Goal: Information Seeking & Learning: Learn about a topic

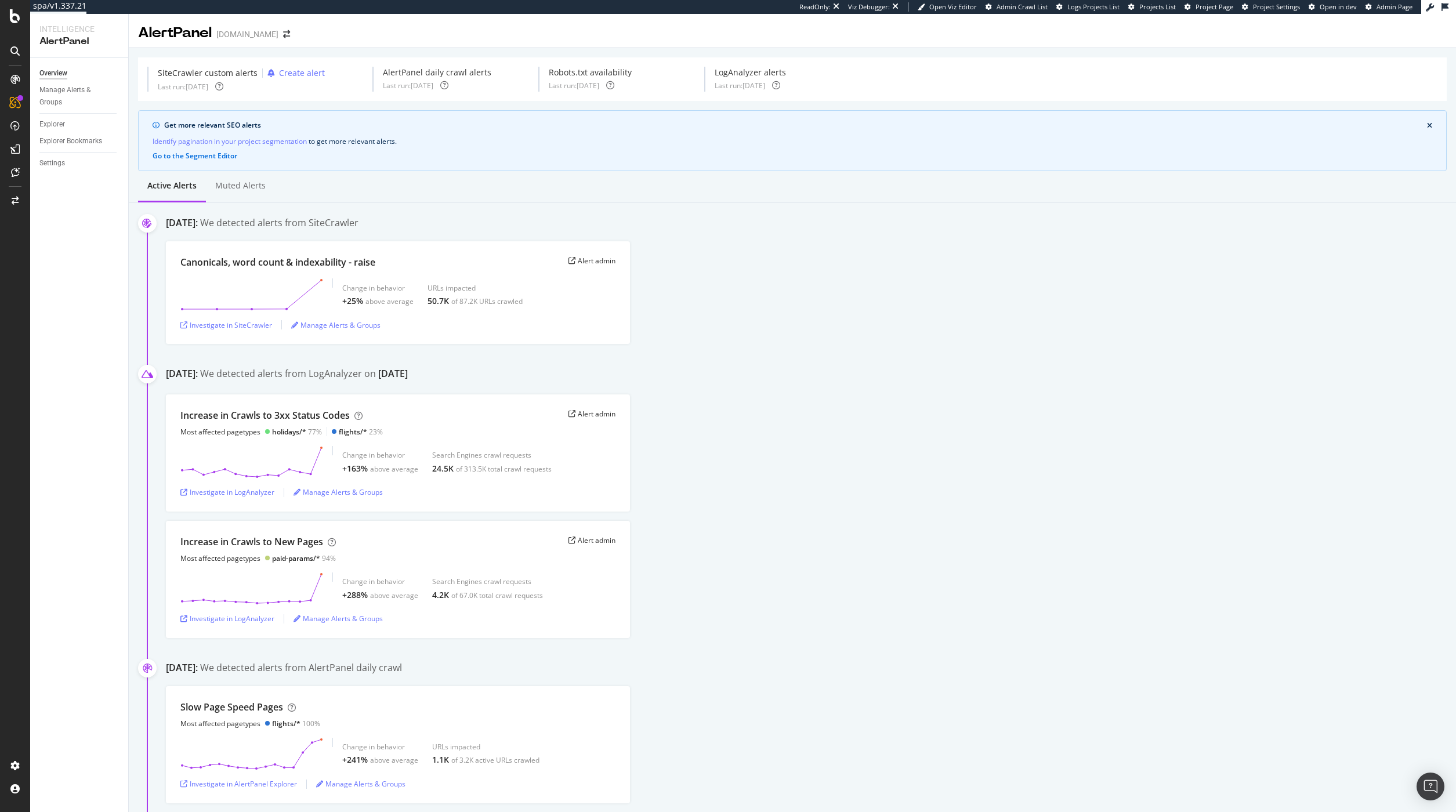
click at [1191, 30] on div "AlertPanel easyjet.com" at bounding box center [792, 28] width 1327 height 29
click at [1204, 6] on span "Project Page" at bounding box center [1214, 6] width 37 height 9
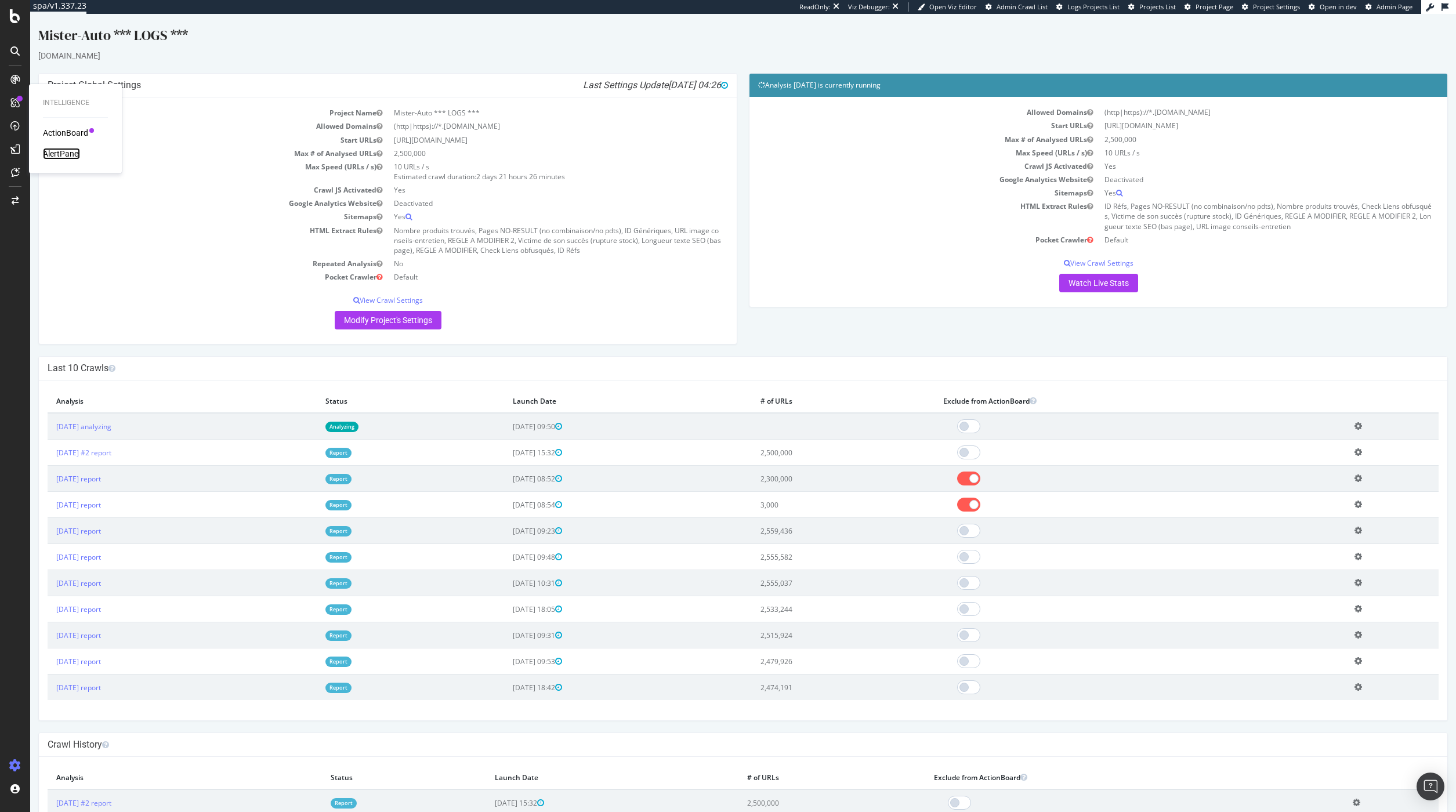
click at [69, 153] on div "AlertPanel" at bounding box center [62, 154] width 37 height 12
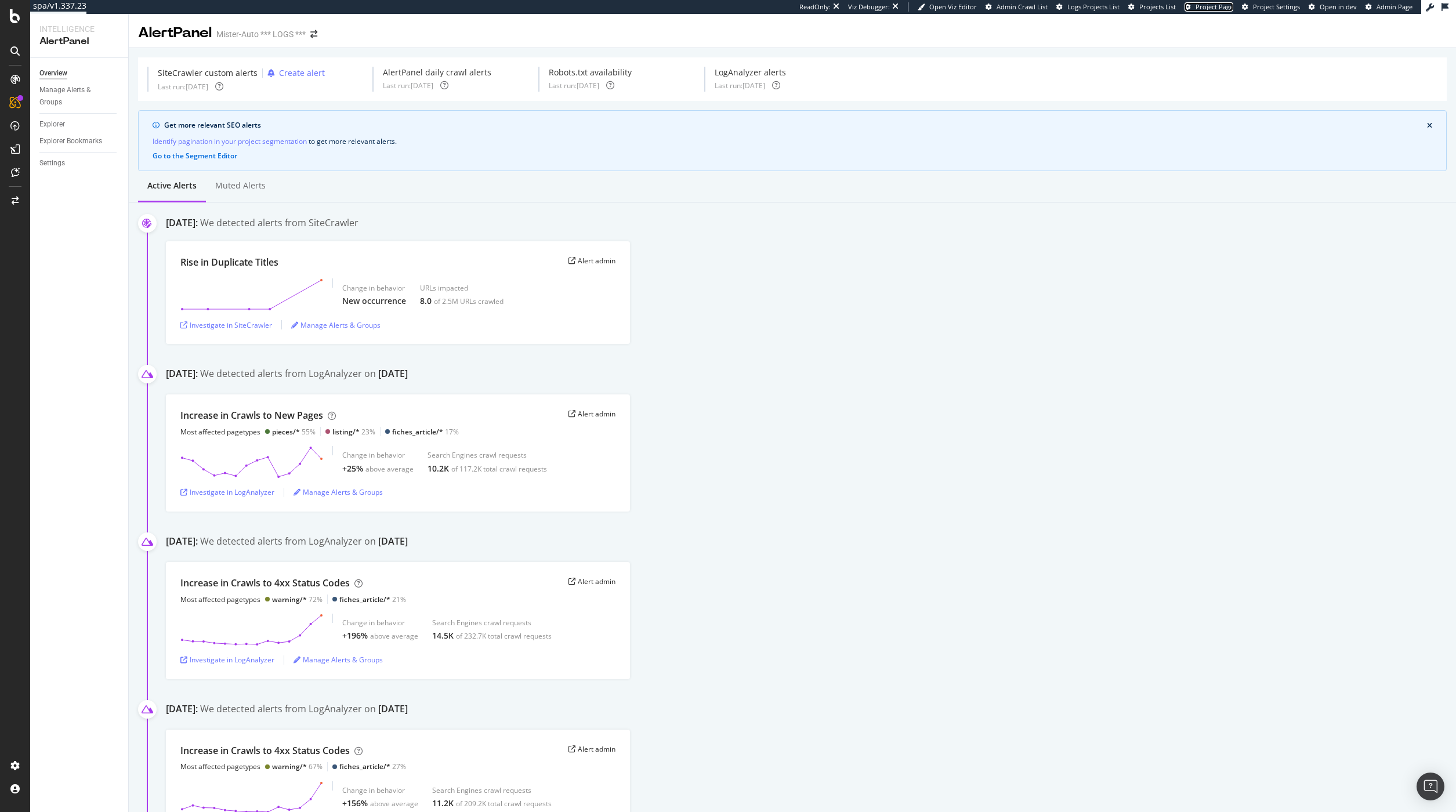
click at [1221, 5] on span "Project Page" at bounding box center [1214, 6] width 37 height 9
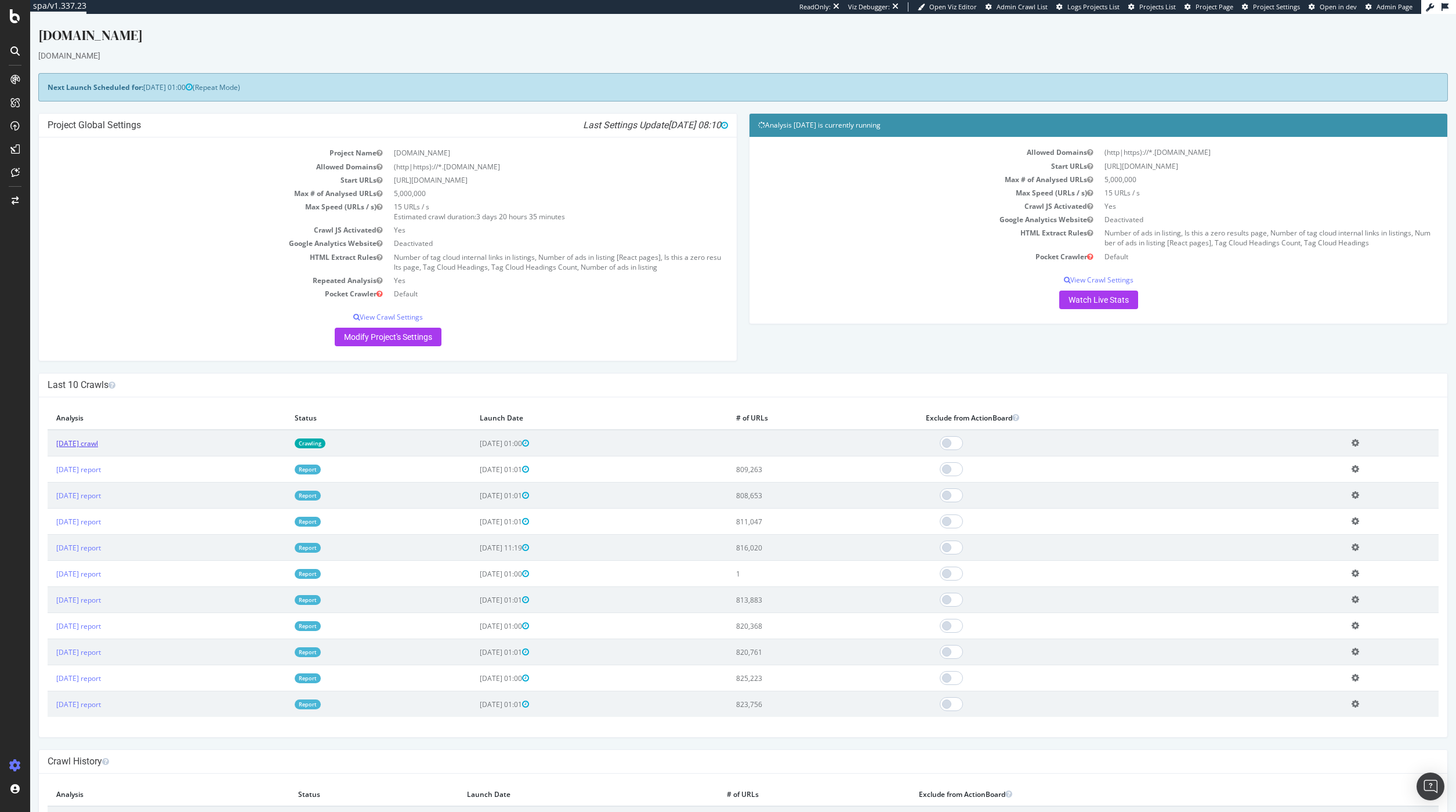
click at [98, 443] on link "2025 Sep. 11th crawl" at bounding box center [77, 443] width 42 height 10
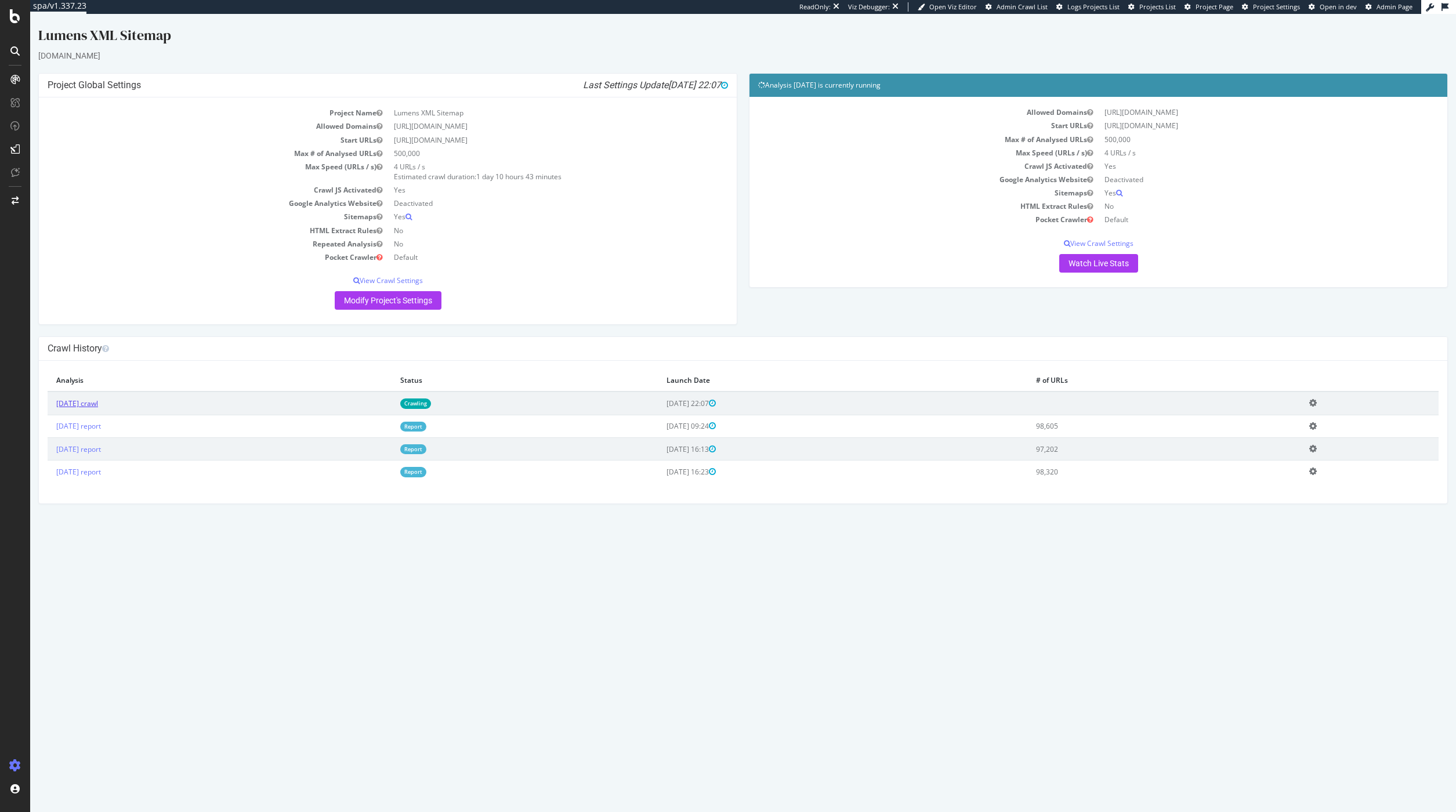
click at [98, 405] on link "2025 Sep. 12th crawl" at bounding box center [77, 404] width 42 height 10
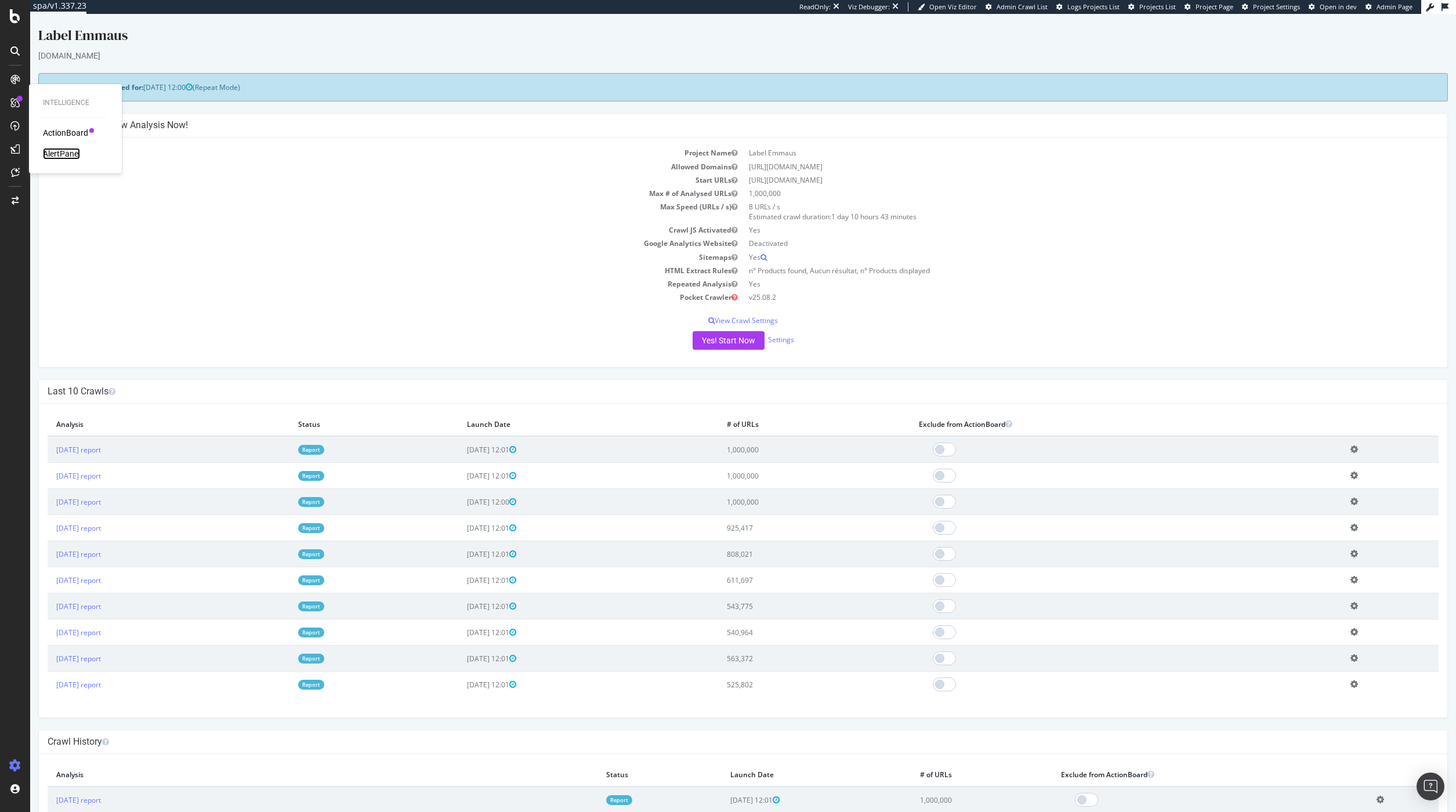
click at [74, 153] on div "AlertPanel" at bounding box center [62, 154] width 37 height 12
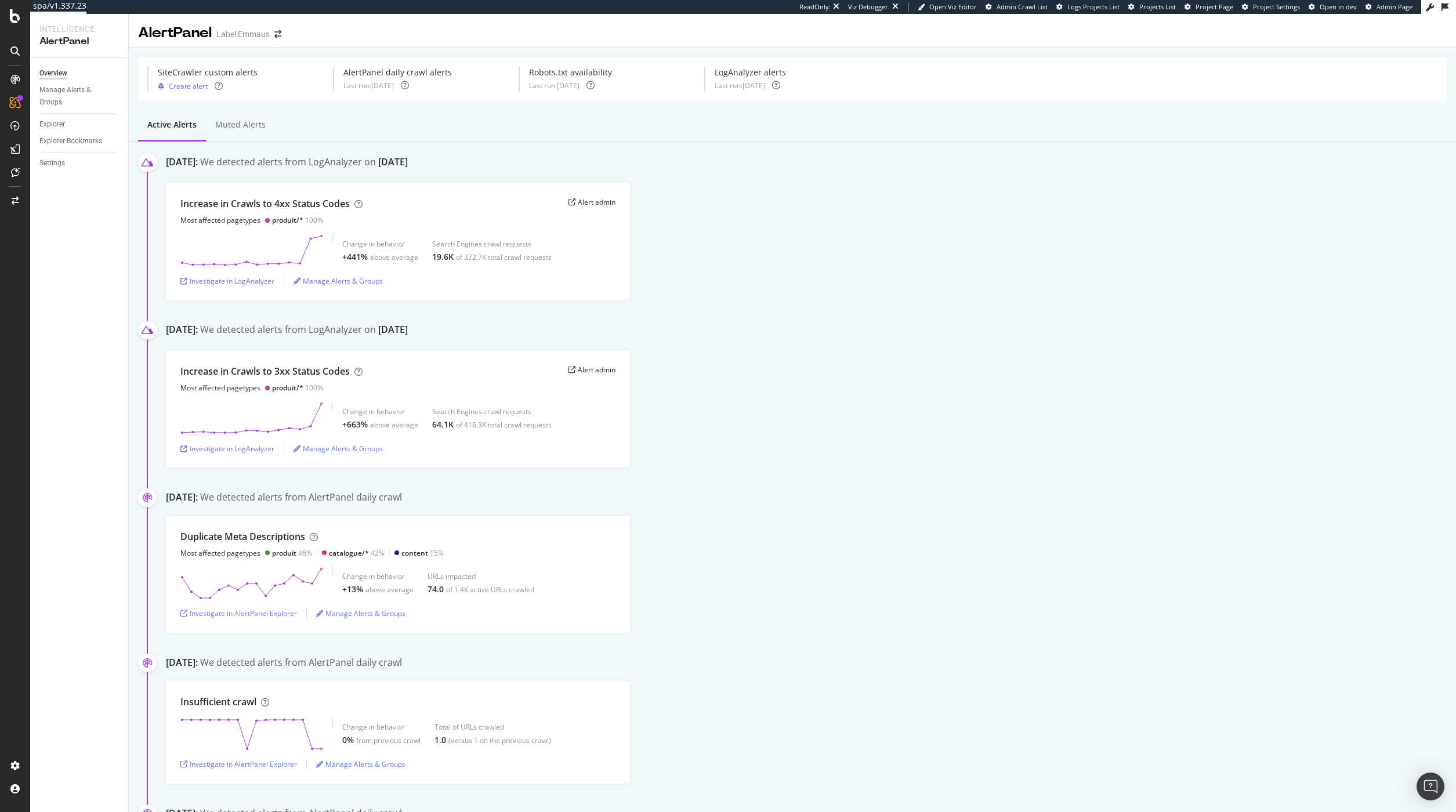
click at [783, 213] on div "Increase in Crawls to 4xx Status Codes Most affected pagetypes produit/* 100% A…" at bounding box center [811, 241] width 1290 height 117
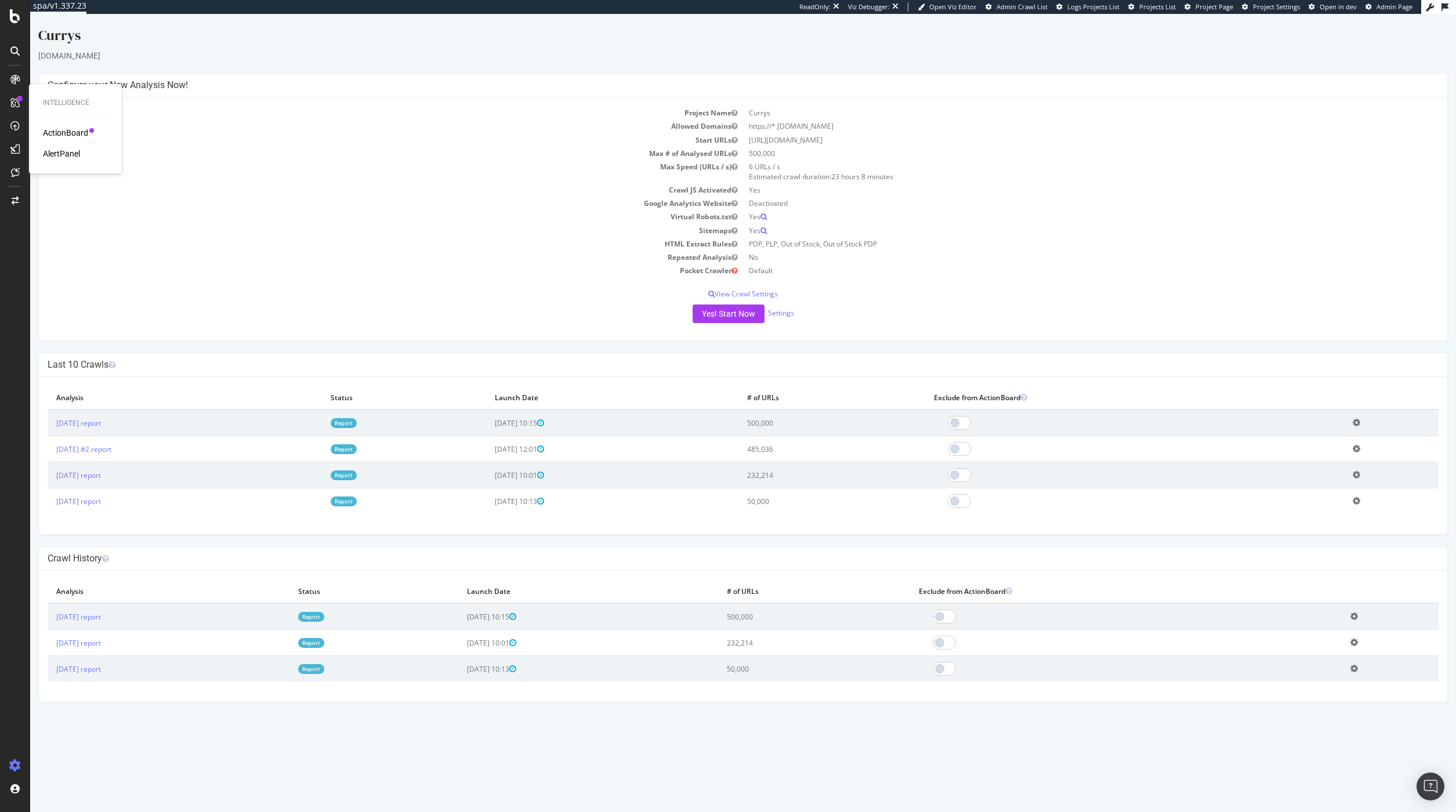
click at [56, 148] on div "ActionBoard AlertPanel" at bounding box center [76, 142] width 65 height 32
click at [56, 156] on div "AlertPanel" at bounding box center [62, 154] width 37 height 12
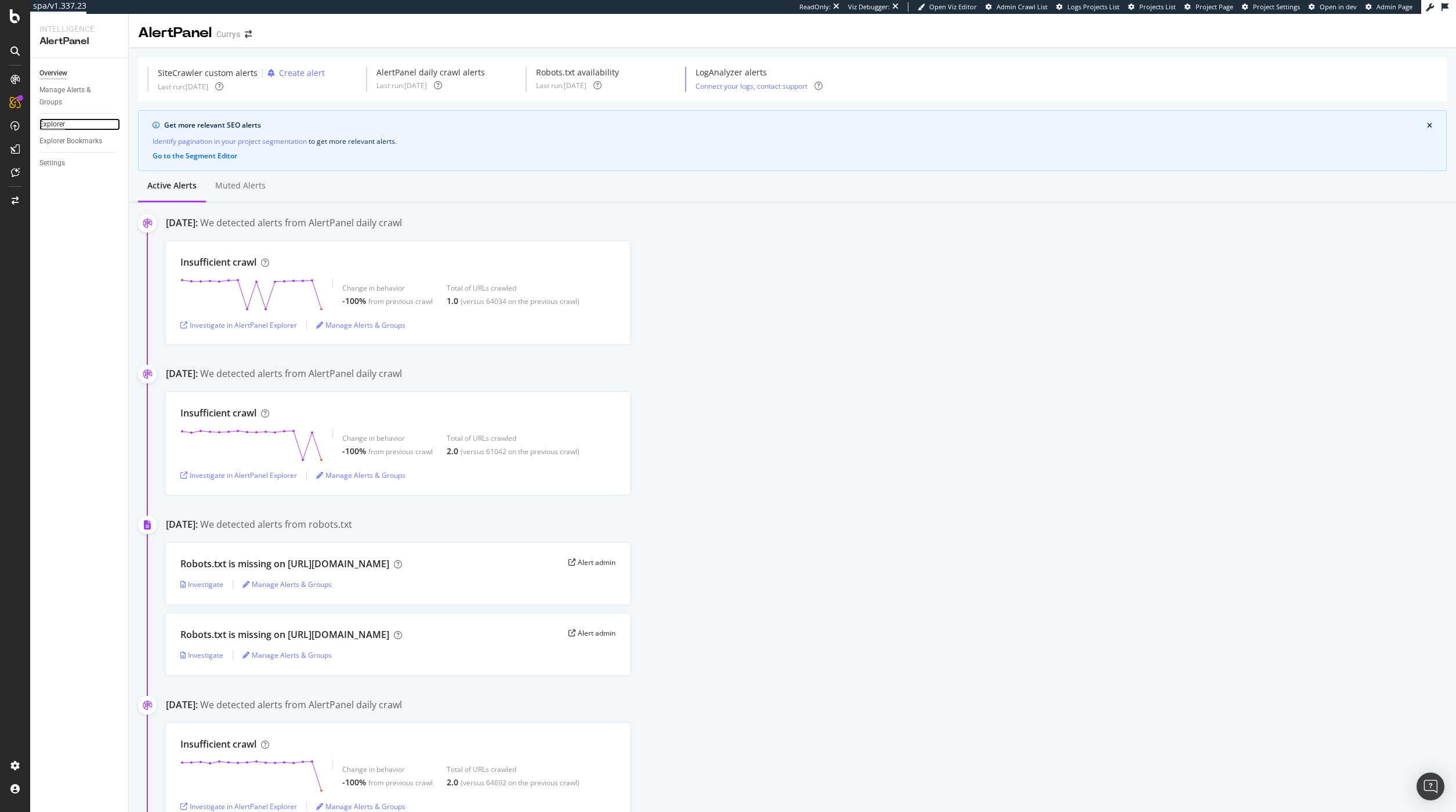
click at [57, 125] on div "Explorer" at bounding box center [52, 124] width 26 height 12
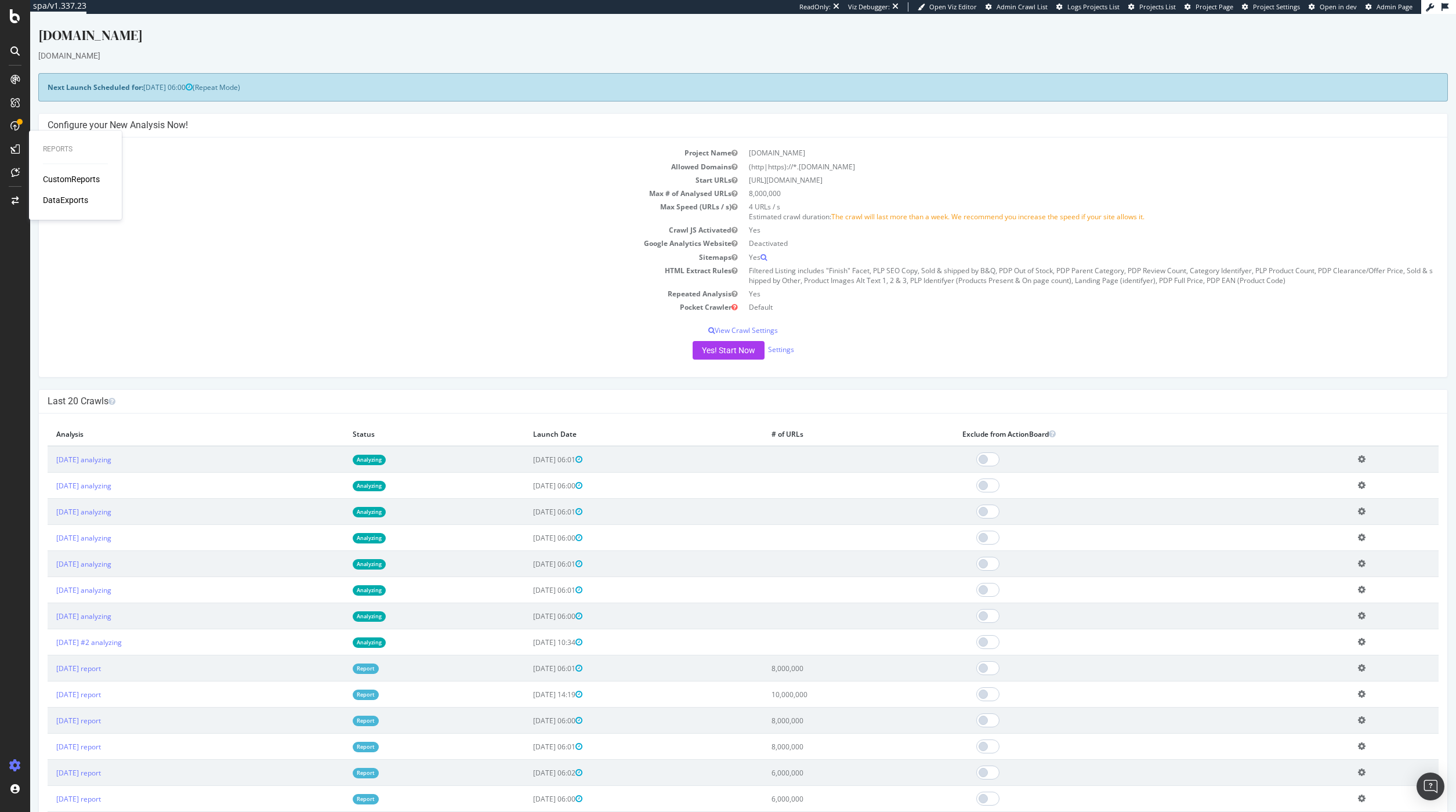
click at [794, 251] on td "Yes" at bounding box center [1091, 257] width 696 height 14
click at [123, 431] on th "Analysis" at bounding box center [196, 434] width 297 height 24
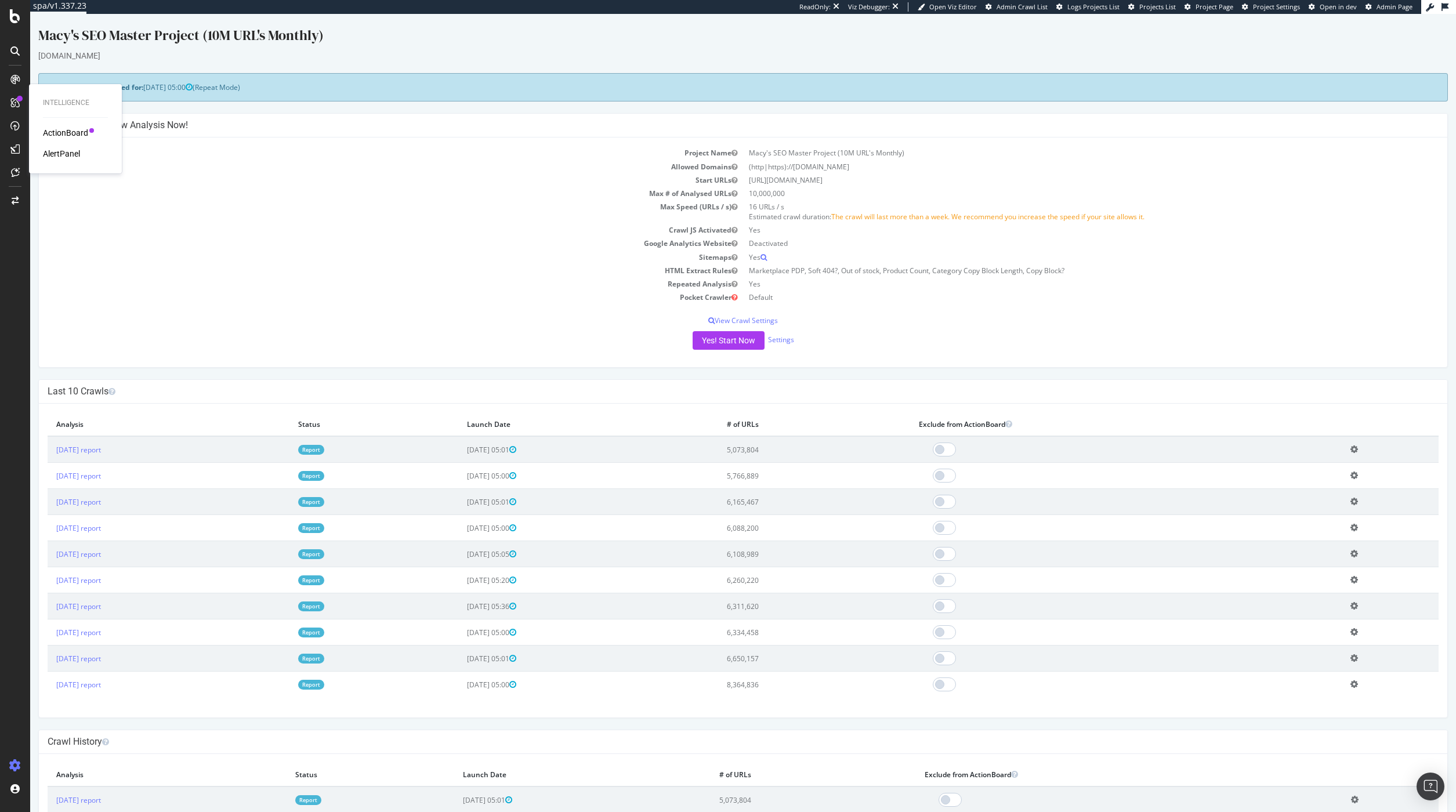
click at [168, 242] on td "Google Analytics Website" at bounding box center [395, 244] width 696 height 14
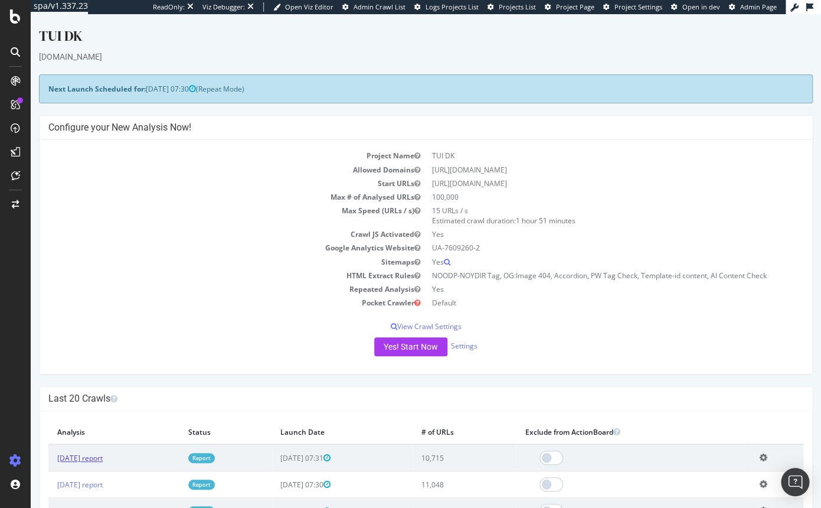
click at [103, 460] on link "[DATE] report" at bounding box center [79, 458] width 45 height 10
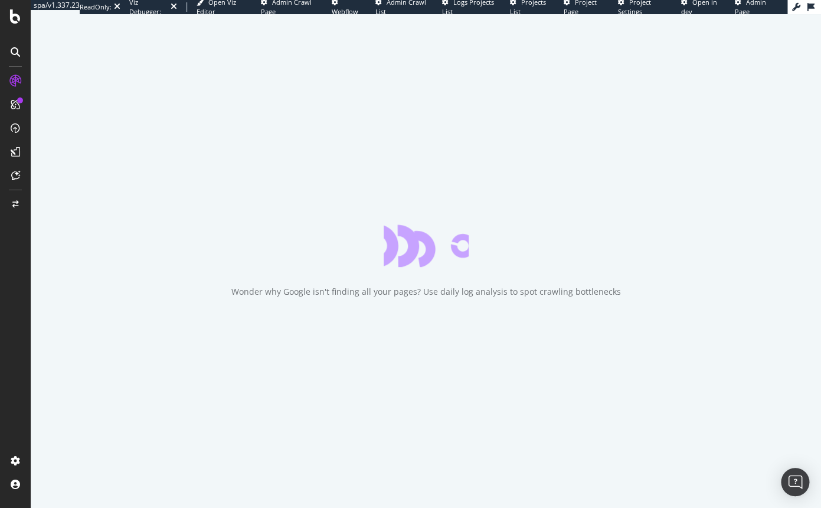
click at [213, 179] on div "Wonder why Google isn't finding all your pages? Use daily log analysis to spot …" at bounding box center [426, 261] width 791 height 494
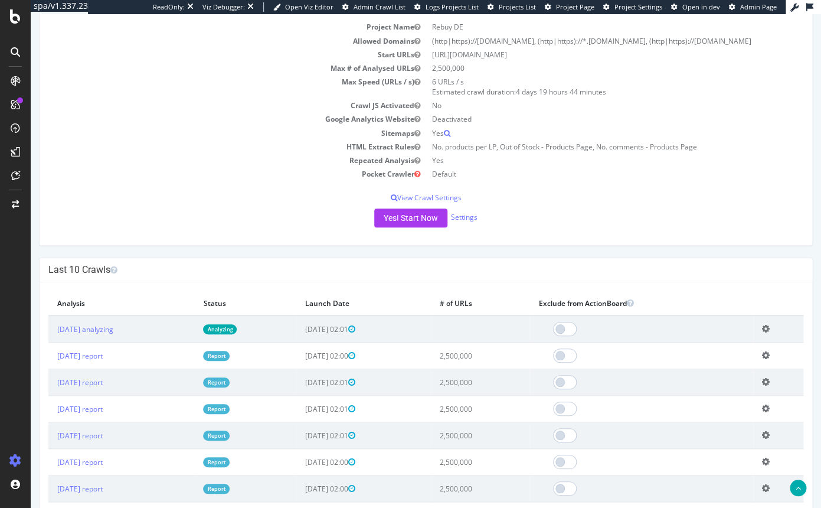
scroll to position [136, 0]
